Goal: Task Accomplishment & Management: Manage account settings

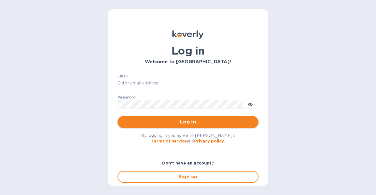
type input "[EMAIL_ADDRESS][DOMAIN_NAME]"
click at [167, 122] on span "Log in" at bounding box center [188, 122] width 132 height 7
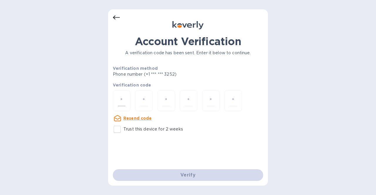
click at [121, 100] on input "number" at bounding box center [122, 100] width 8 height 11
type input "6"
type input "3"
type input "6"
type input "1"
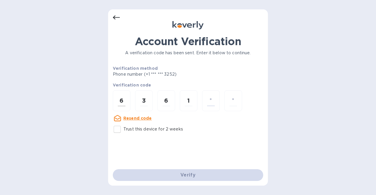
type input "8"
type input "7"
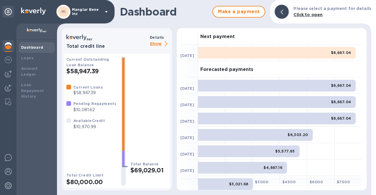
click at [99, 9] on p "Mangiar Bene inc" at bounding box center [86, 12] width 29 height 8
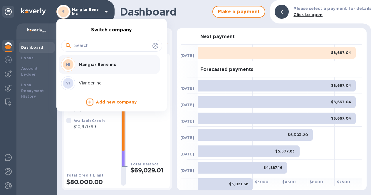
click at [96, 83] on p "Viander inc" at bounding box center [116, 83] width 74 height 6
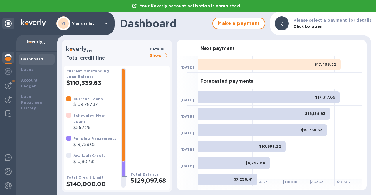
click at [157, 57] on p "Show" at bounding box center [160, 55] width 20 height 7
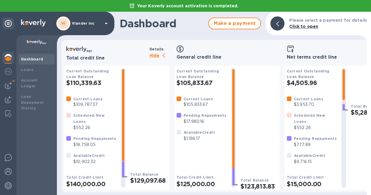
scroll to position [4, 0]
click at [74, 21] on p "Viander inc" at bounding box center [86, 23] width 29 height 4
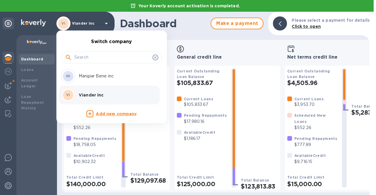
click at [92, 76] on p "Mangiar Bene inc" at bounding box center [116, 76] width 74 height 6
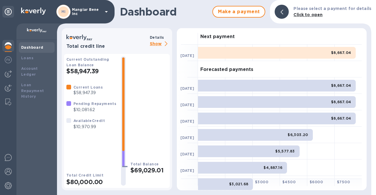
click at [94, 13] on p "Mangiar Bene inc" at bounding box center [86, 12] width 29 height 8
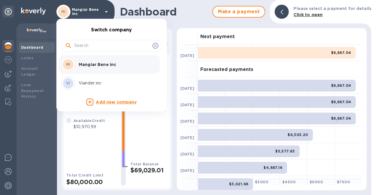
click at [90, 83] on p "Viander inc" at bounding box center [116, 83] width 74 height 6
